Goal: Task Accomplishment & Management: Manage account settings

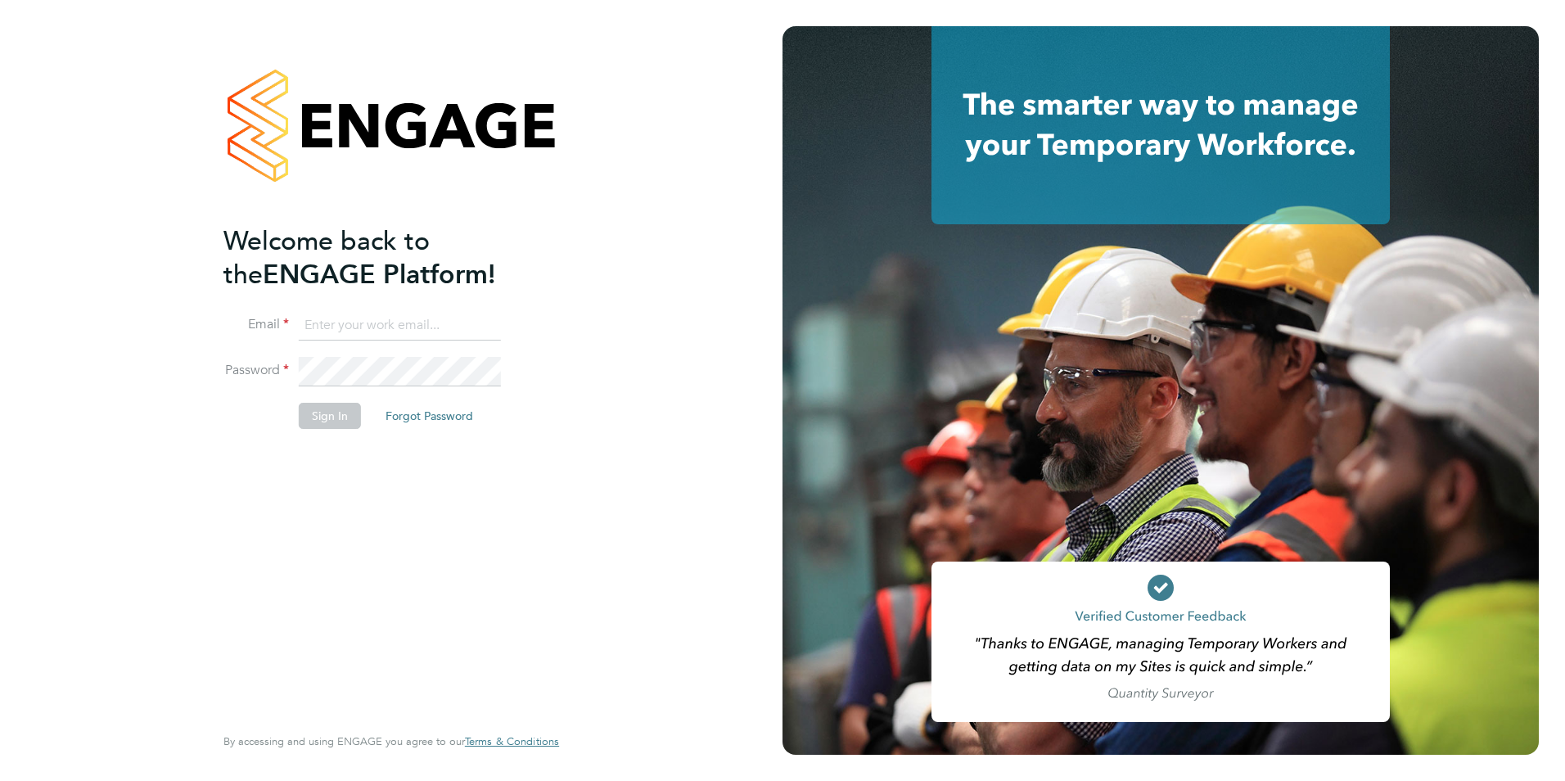
type input "james.farrington@huntereducation.co.uk"
click at [341, 416] on button "Sign In" at bounding box center [330, 416] width 62 height 26
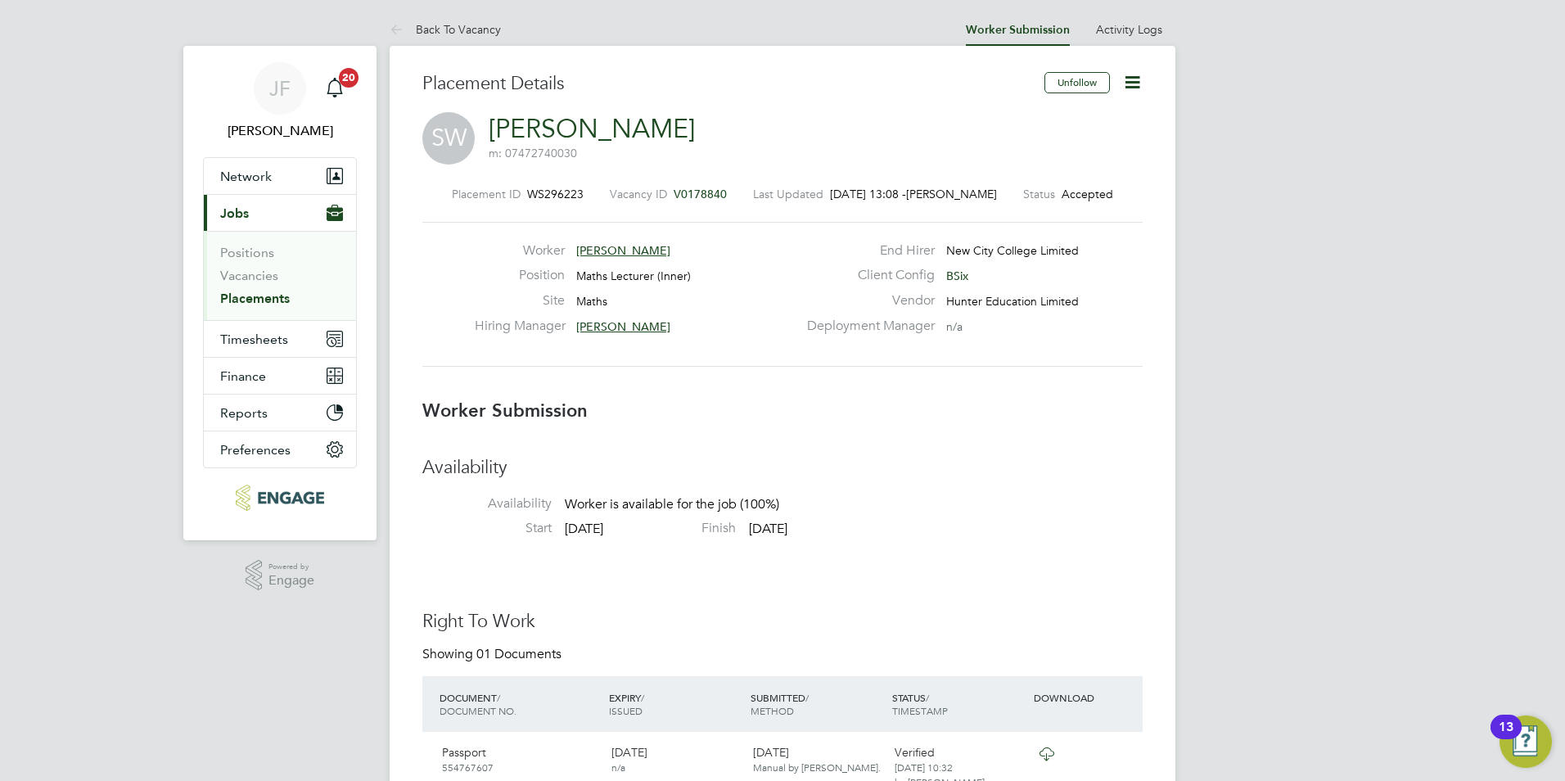
click at [1138, 78] on icon at bounding box center [1132, 82] width 20 height 20
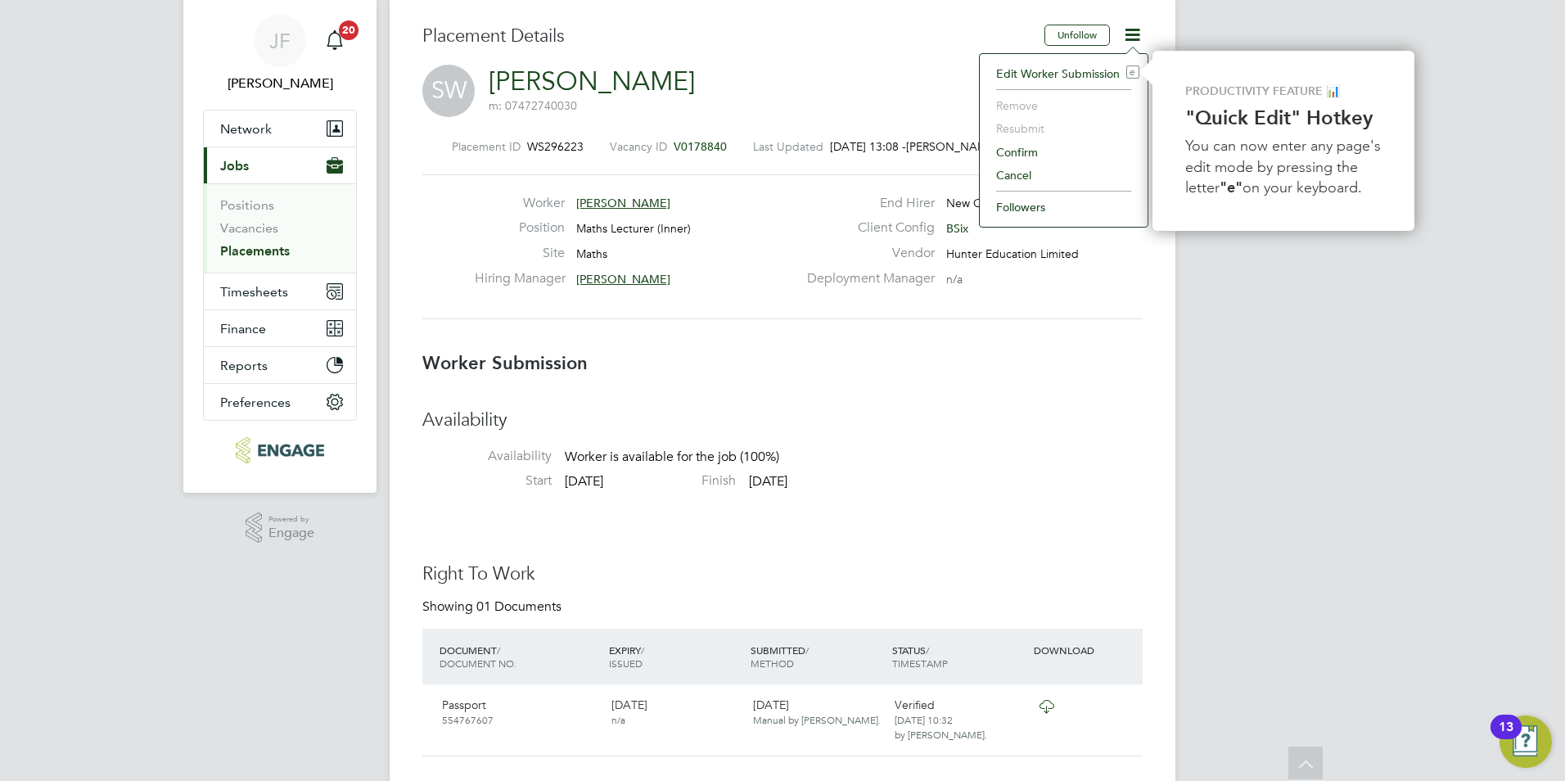
scroll to position [46, 0]
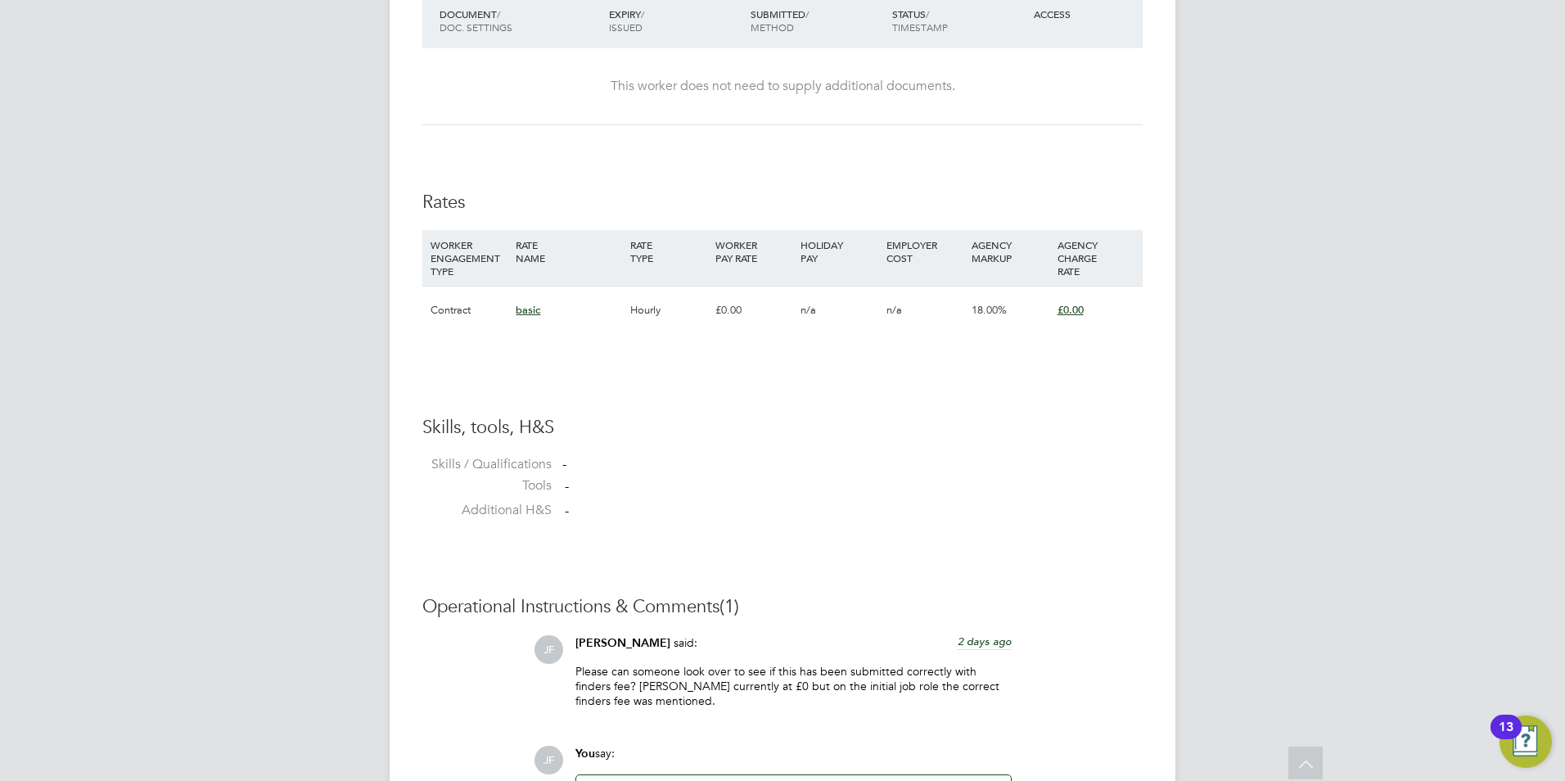
click at [1070, 315] on span "£0.00" at bounding box center [1070, 310] width 26 height 14
click at [1102, 462] on div "-" at bounding box center [852, 464] width 580 height 17
click at [493, 277] on div "WORKER ENGAGEMENT TYPE" at bounding box center [468, 258] width 85 height 56
click at [447, 314] on div "Contract" at bounding box center [468, 309] width 85 height 47
click at [542, 314] on div "basic" at bounding box center [568, 309] width 114 height 47
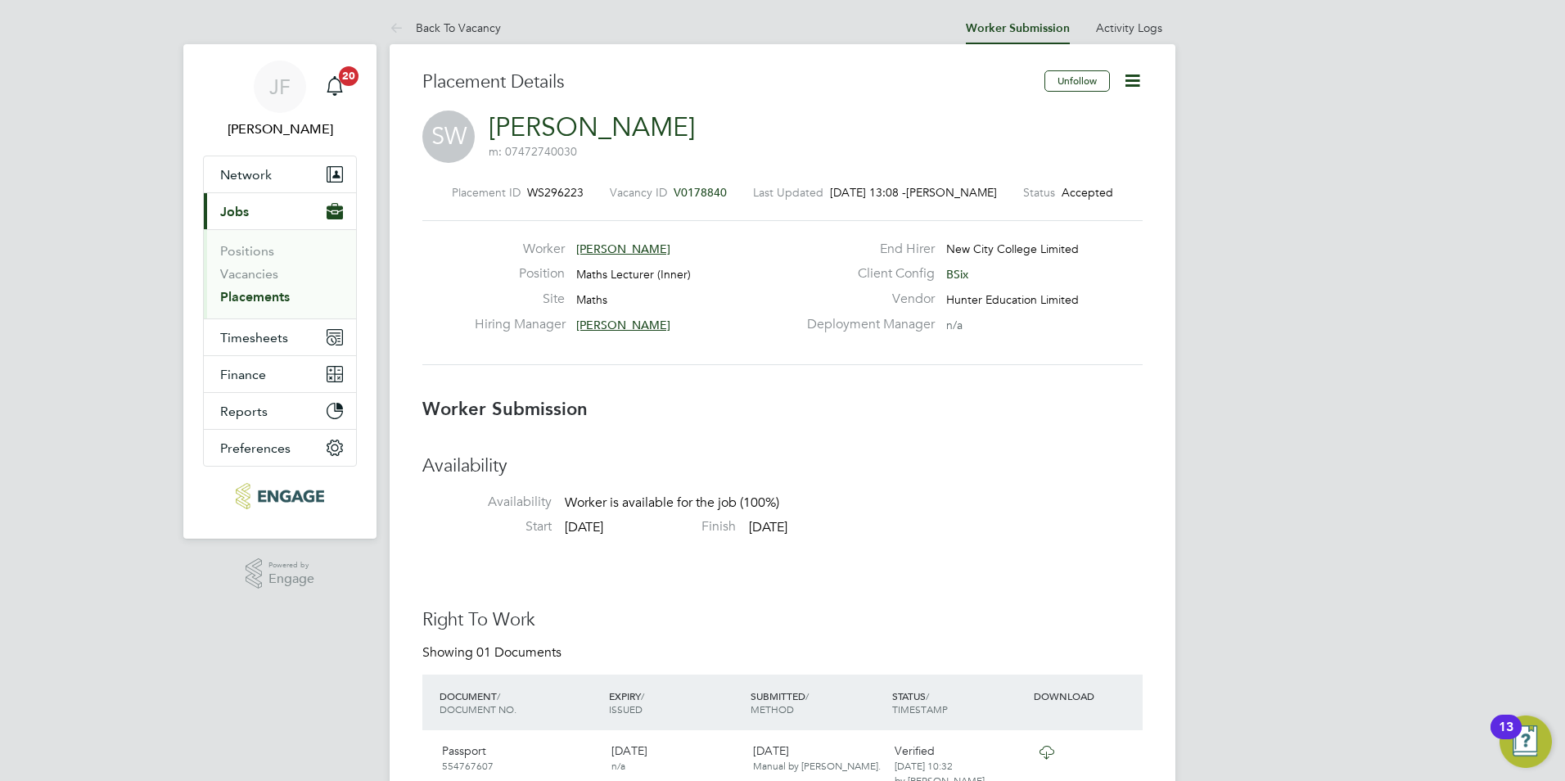
drag, startPoint x: 716, startPoint y: 191, endPoint x: 688, endPoint y: 192, distance: 27.8
click at [688, 192] on div "Placement ID WS296223 Vacancy ID V0178840 Last Updated [DATE] 13:08 - [PERSON_N…" at bounding box center [782, 192] width 720 height 15
drag, startPoint x: 692, startPoint y: 191, endPoint x: 652, endPoint y: 203, distance: 41.7
click at [650, 209] on div "Placement ID WS296223 Vacancy ID V0178840 Last Updated [DATE] 13:08 - [PERSON_N…" at bounding box center [782, 274] width 720 height 219
drag, startPoint x: 600, startPoint y: 191, endPoint x: 683, endPoint y: 193, distance: 82.7
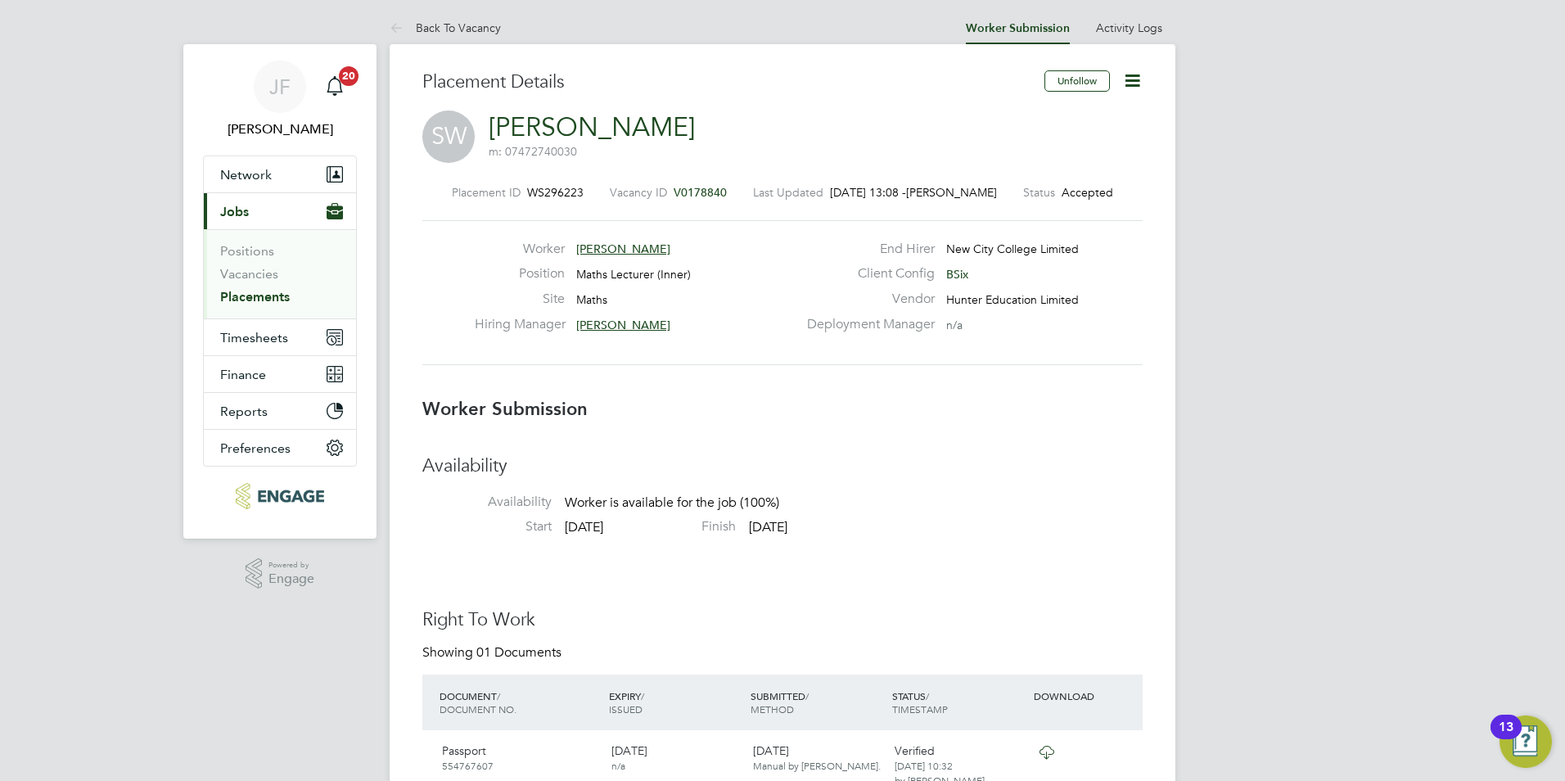
click at [657, 195] on div "Placement ID WS296223 Vacancy ID V0178840 Last Updated [DATE] 13:08 - [PERSON_N…" at bounding box center [782, 192] width 720 height 15
drag, startPoint x: 719, startPoint y: 191, endPoint x: 596, endPoint y: 192, distance: 122.8
click at [596, 192] on div "Placement ID WS296223 Vacancy ID V0178840 Last Updated [DATE] 13:08 - [PERSON_N…" at bounding box center [782, 192] width 720 height 15
drag, startPoint x: 596, startPoint y: 192, endPoint x: 718, endPoint y: 191, distance: 121.9
click at [739, 197] on div "Placement ID WS296223 Vacancy ID V0178840 Last Updated [DATE] 13:08 - [PERSON_N…" at bounding box center [782, 192] width 720 height 15
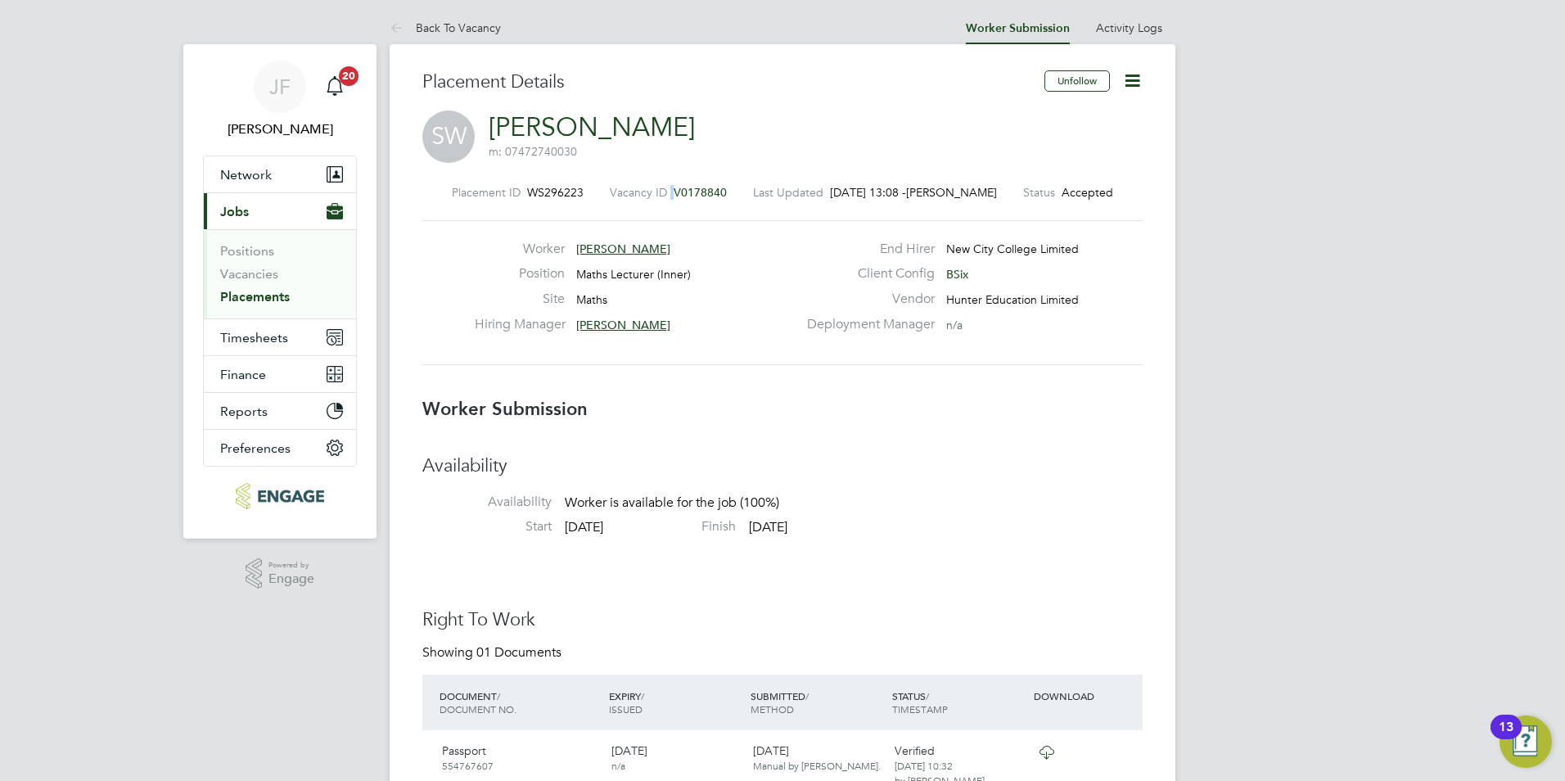
drag, startPoint x: 718, startPoint y: 191, endPoint x: 703, endPoint y: 187, distance: 15.1
copy div "V0178840 Last Updated"
drag, startPoint x: 594, startPoint y: 213, endPoint x: 544, endPoint y: 195, distance: 53.1
click at [588, 213] on div "Placement ID WS296223 Vacancy ID V0178840 Last Updated [DATE] 13:08 - [PERSON_N…" at bounding box center [782, 274] width 720 height 219
drag, startPoint x: 577, startPoint y: 192, endPoint x: 516, endPoint y: 194, distance: 60.6
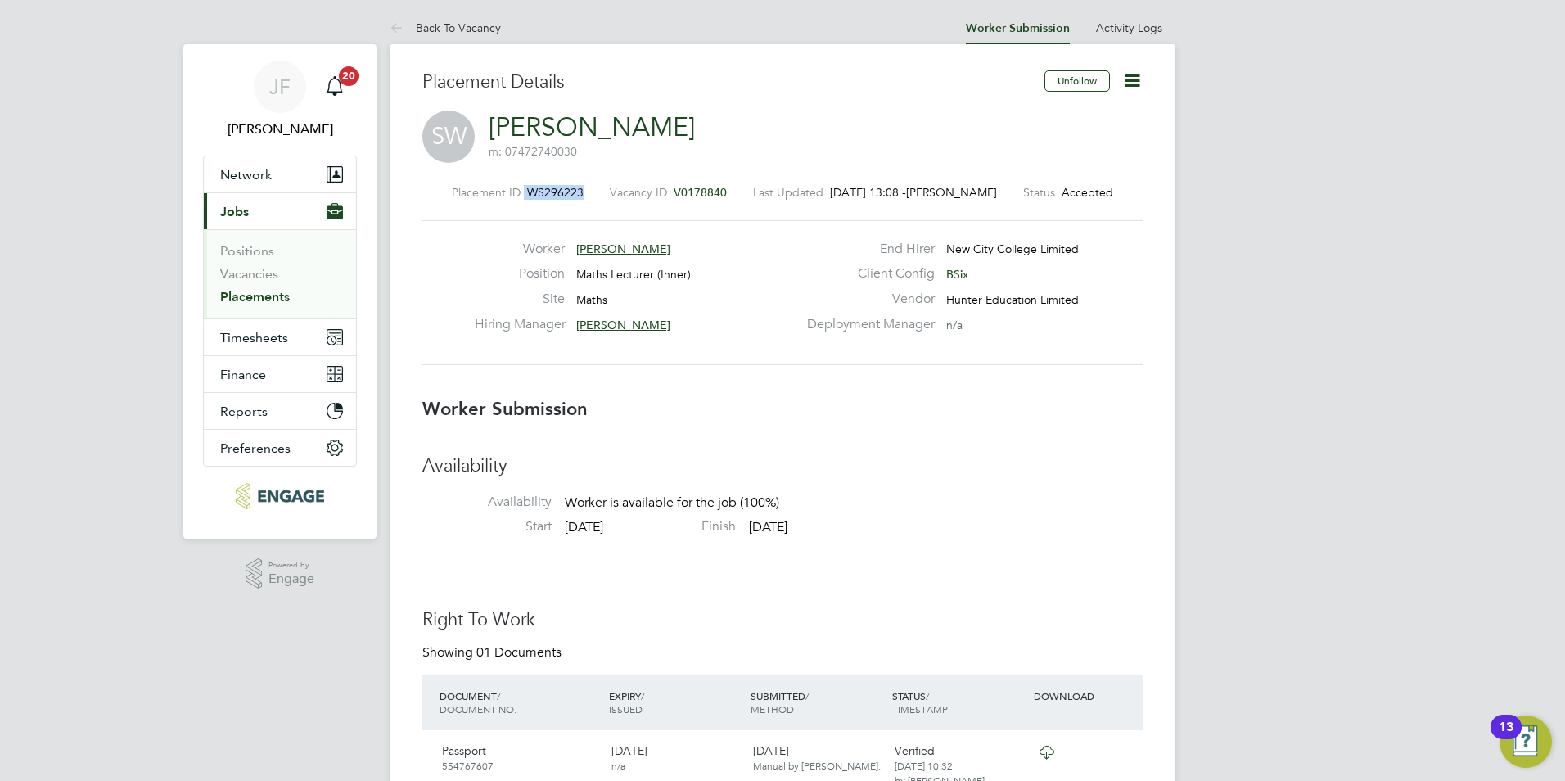
click at [487, 195] on div "Placement ID WS296223 Vacancy ID V0178840 Last Updated [DATE] 13:08 - [PERSON_N…" at bounding box center [782, 192] width 720 height 15
drag, startPoint x: 516, startPoint y: 194, endPoint x: 547, endPoint y: 188, distance: 30.8
copy div "WS296223"
